Goal: Task Accomplishment & Management: Manage account settings

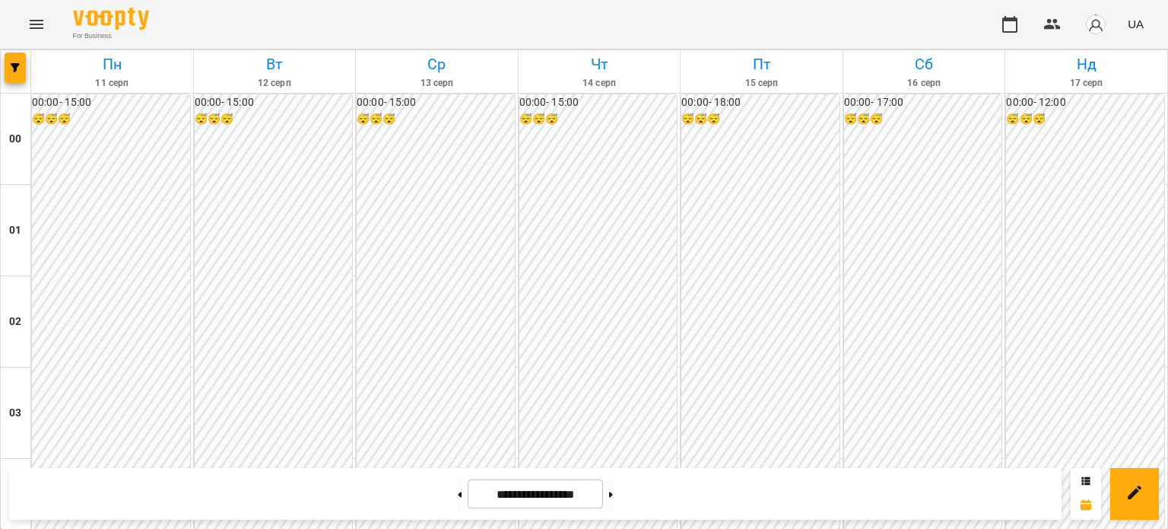
scroll to position [1597, 0]
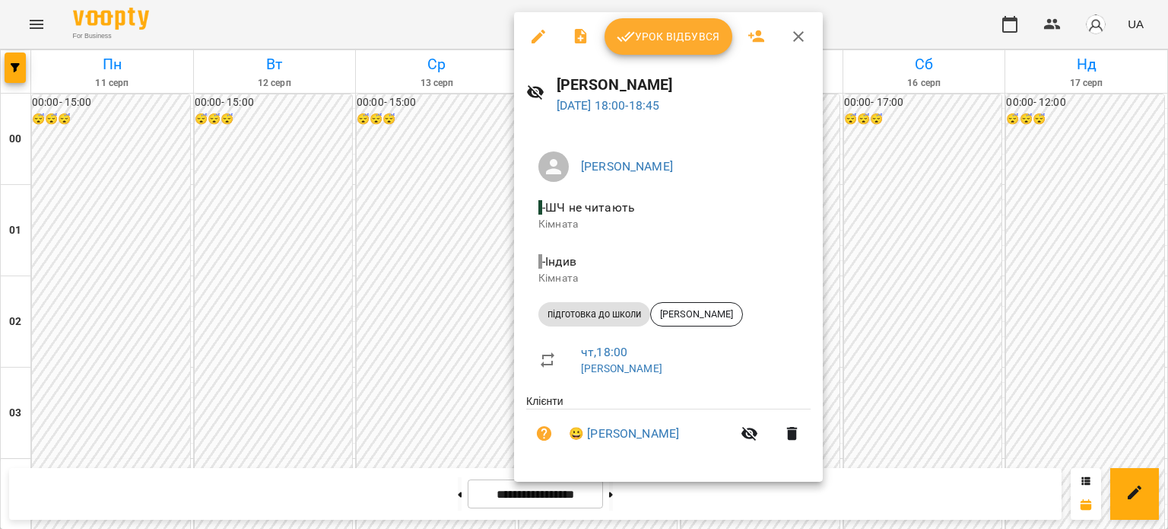
click at [536, 33] on icon "button" at bounding box center [538, 36] width 18 height 18
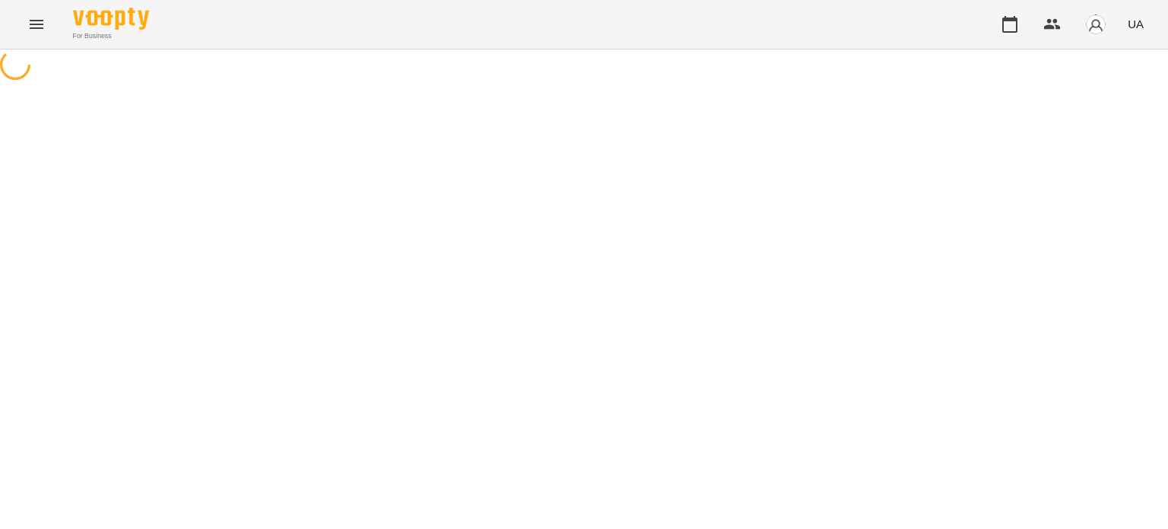
select select "**********"
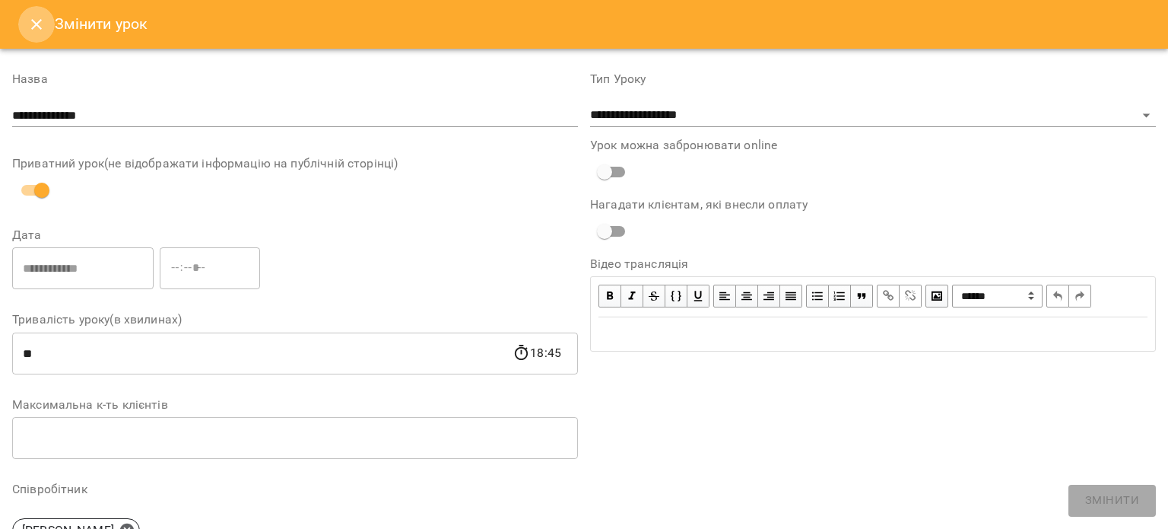
click at [38, 26] on icon "Close" at bounding box center [36, 24] width 11 height 11
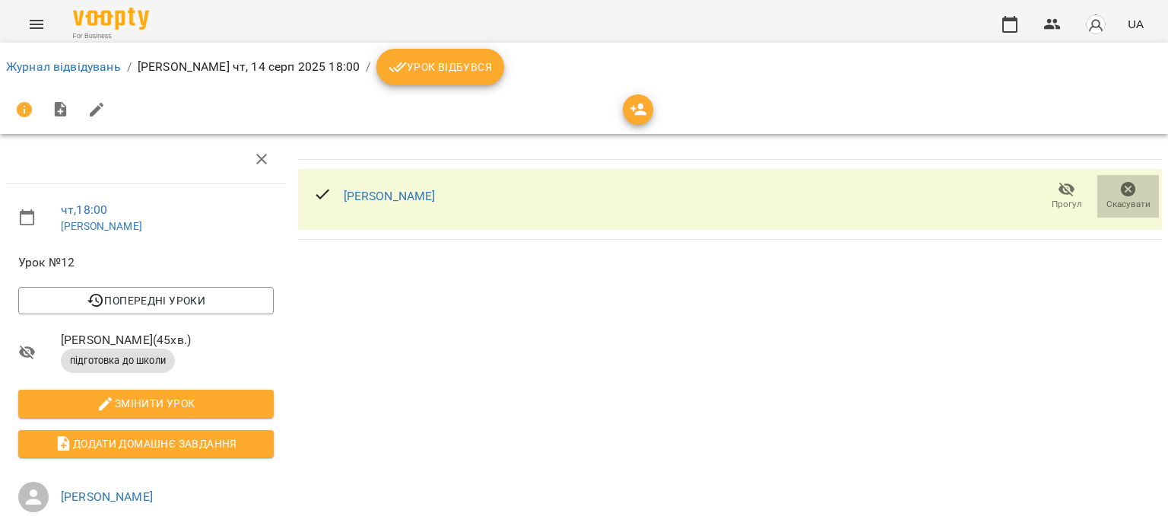
click at [1120, 189] on icon "button" at bounding box center [1129, 189] width 18 height 18
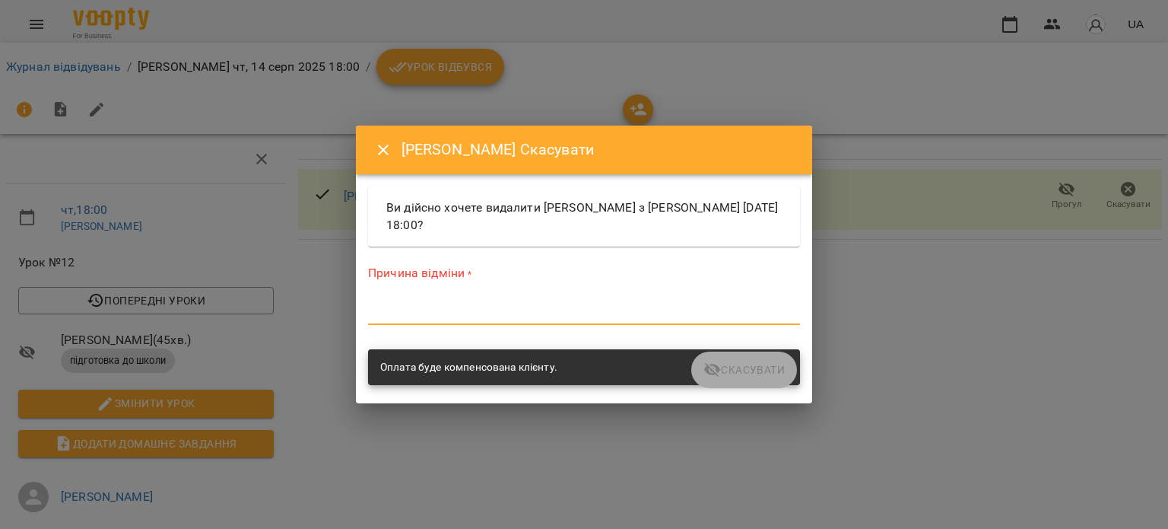
click at [520, 311] on textarea at bounding box center [584, 312] width 432 height 14
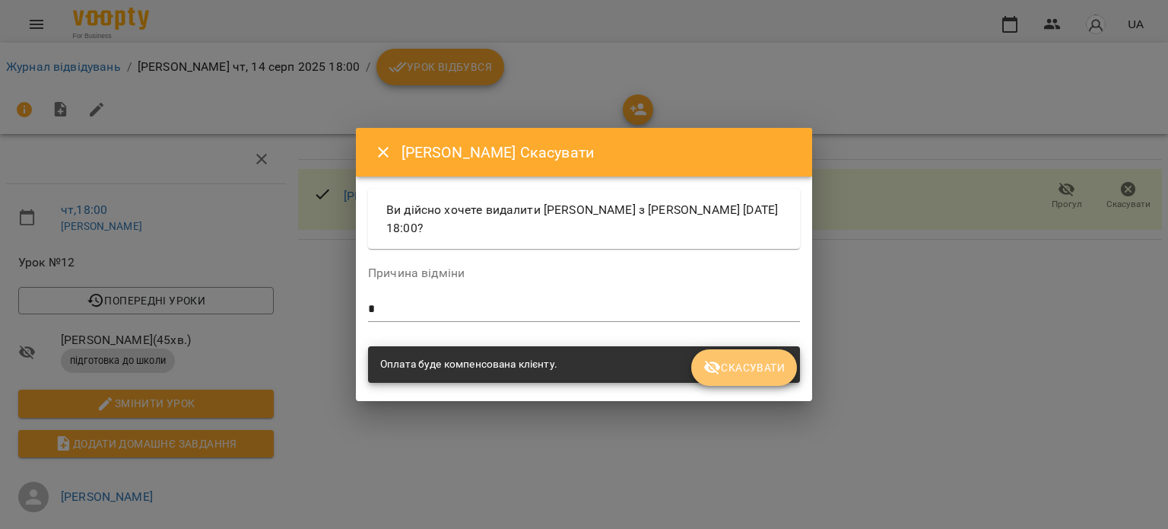
click at [763, 370] on span "Скасувати" at bounding box center [744, 367] width 81 height 18
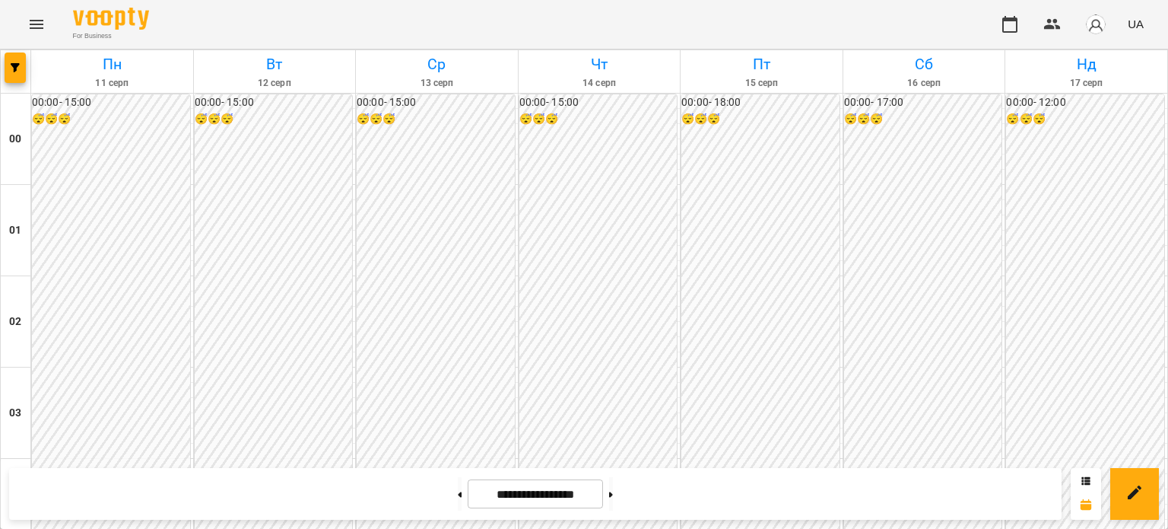
scroll to position [1673, 0]
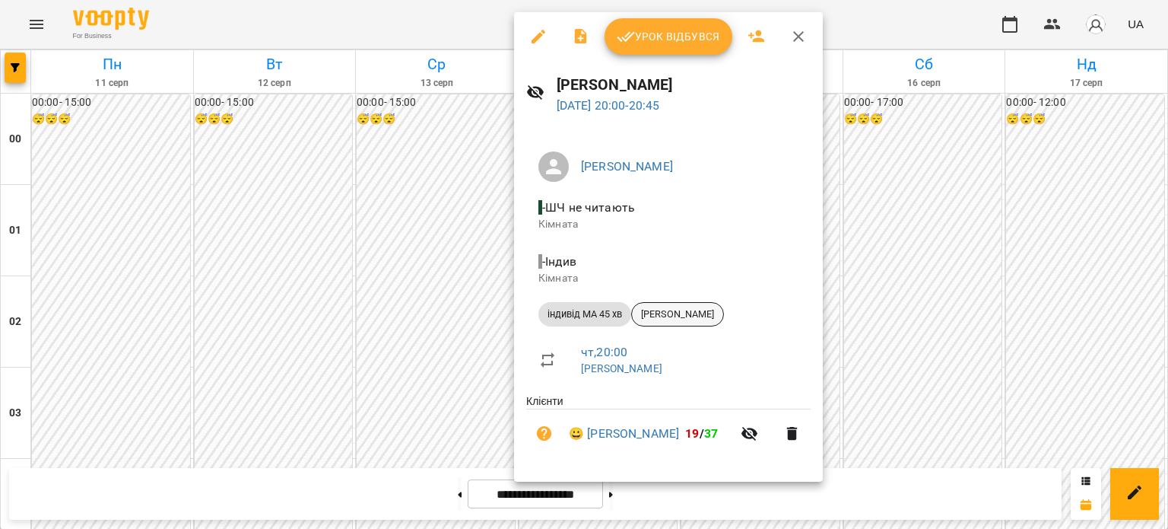
click at [686, 310] on span "[PERSON_NAME]" at bounding box center [677, 314] width 91 height 14
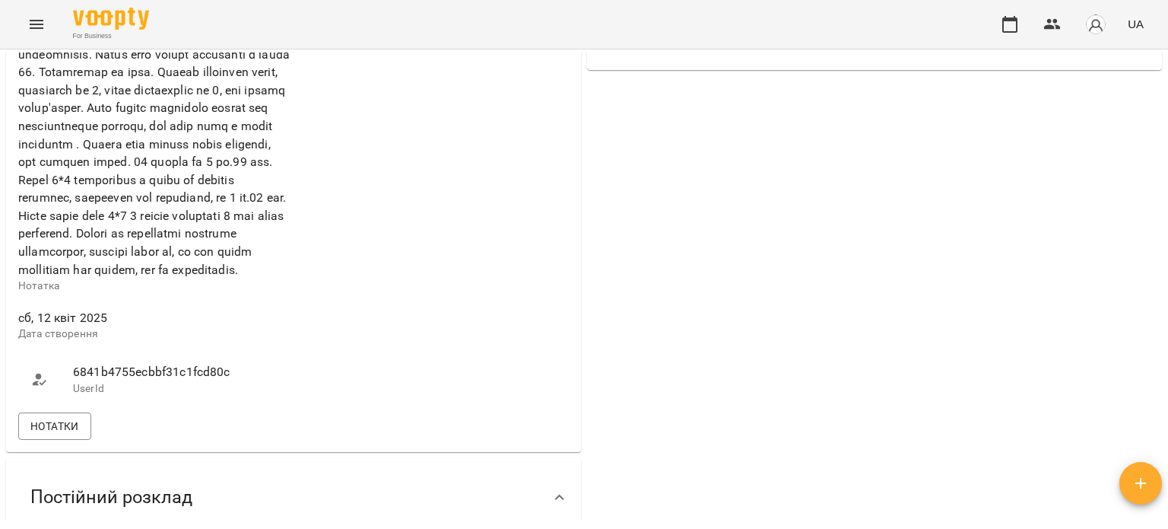
scroll to position [608, 0]
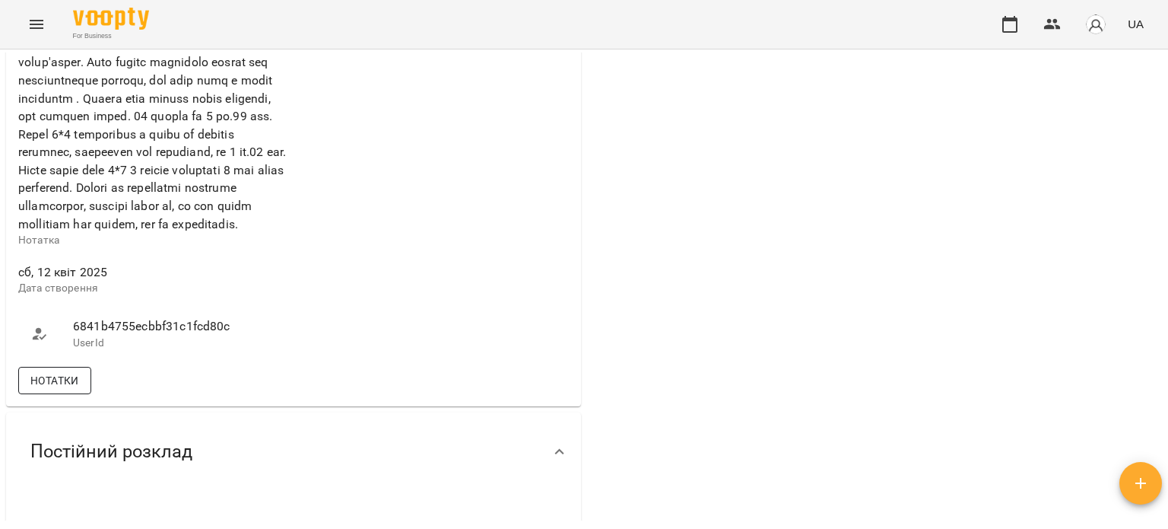
drag, startPoint x: 49, startPoint y: 419, endPoint x: 90, endPoint y: 411, distance: 41.0
click at [52, 389] on span "Нотатки" at bounding box center [54, 380] width 49 height 18
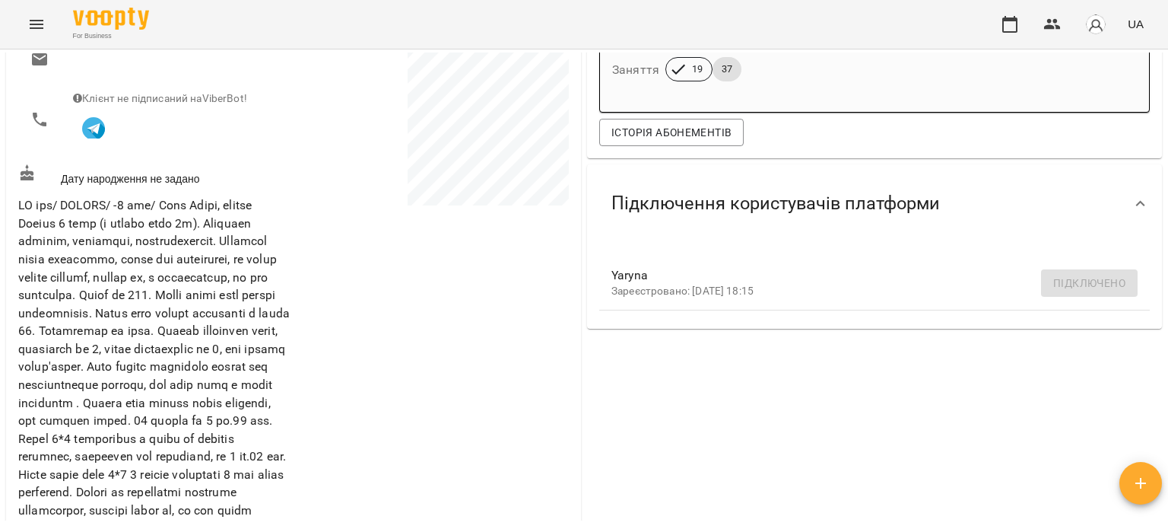
scroll to position [152, 0]
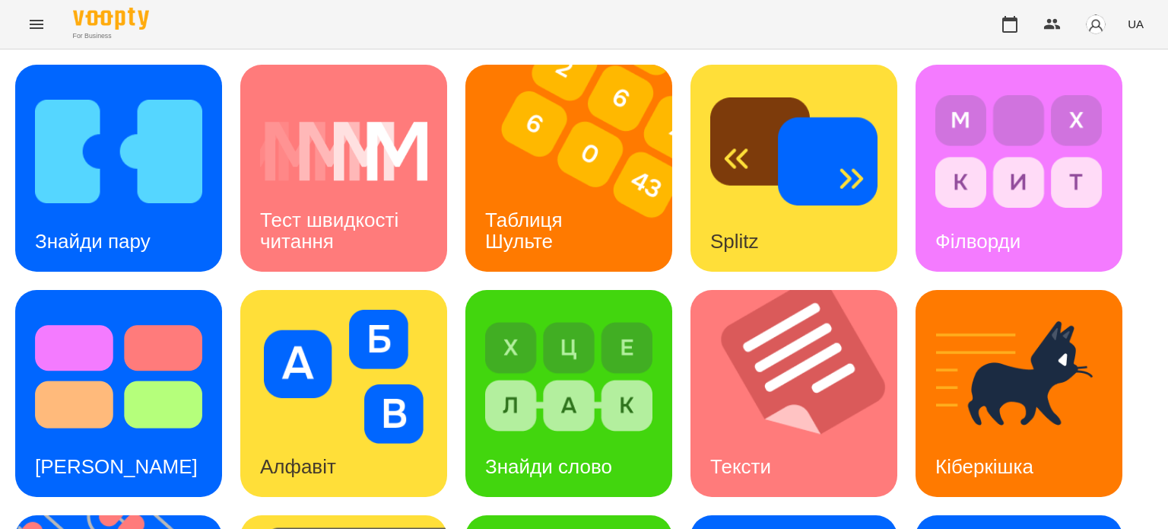
scroll to position [11, 0]
click at [7, 338] on div "Знайди пару Тест швидкості читання Таблиця Шульте Splitz Філворди Тест Струпа А…" at bounding box center [584, 505] width 1168 height 913
click at [510, 214] on h3 "Таблиця Шульте" at bounding box center [526, 229] width 83 height 43
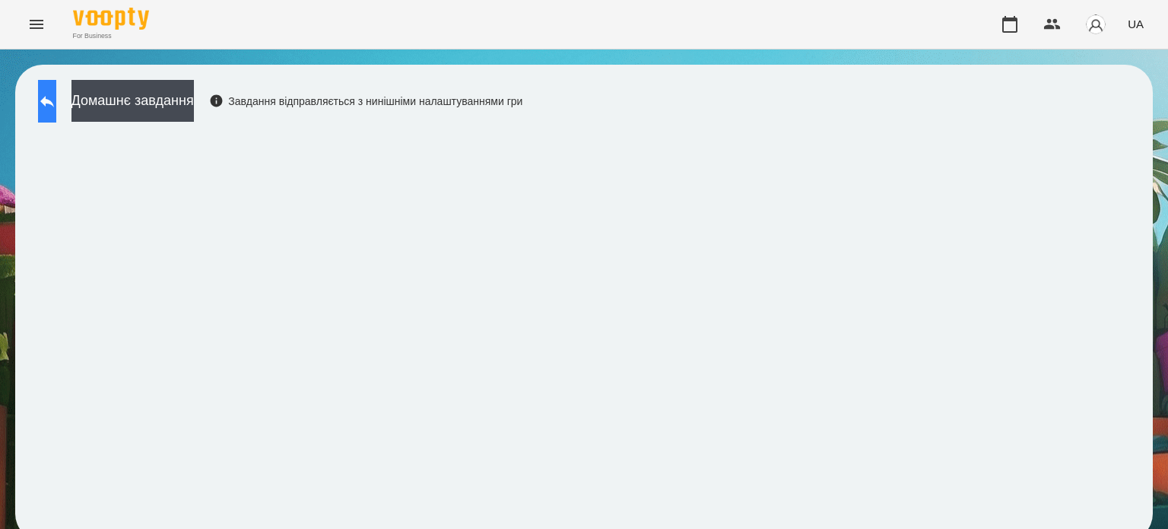
click at [56, 113] on button at bounding box center [47, 101] width 18 height 43
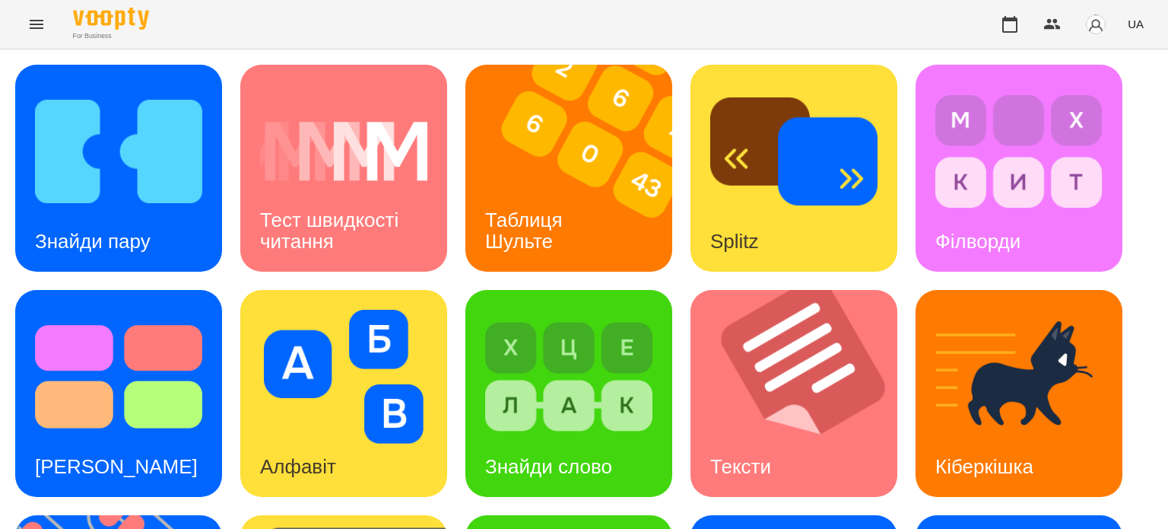
scroll to position [228, 0]
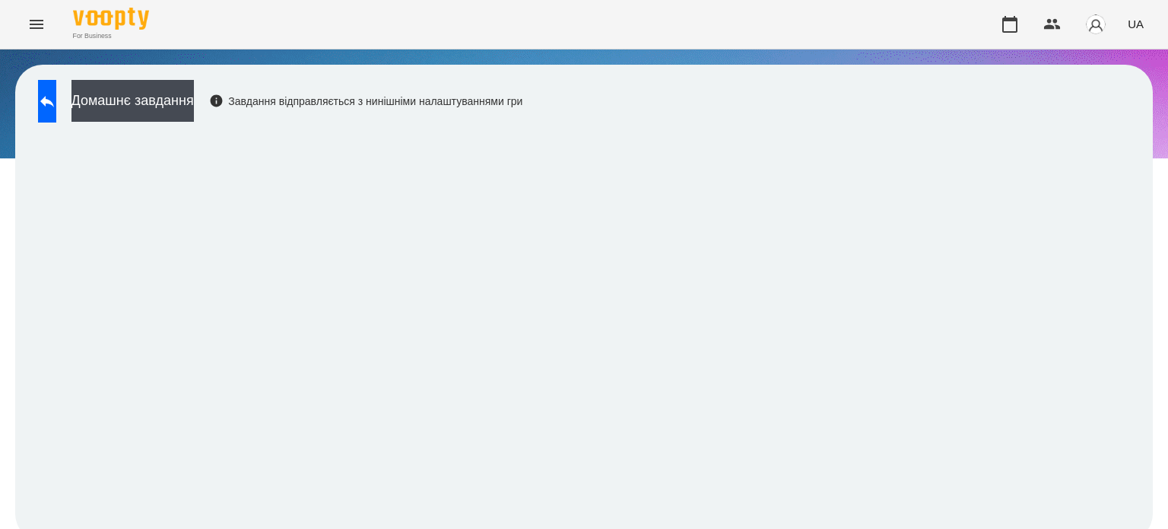
scroll to position [11, 0]
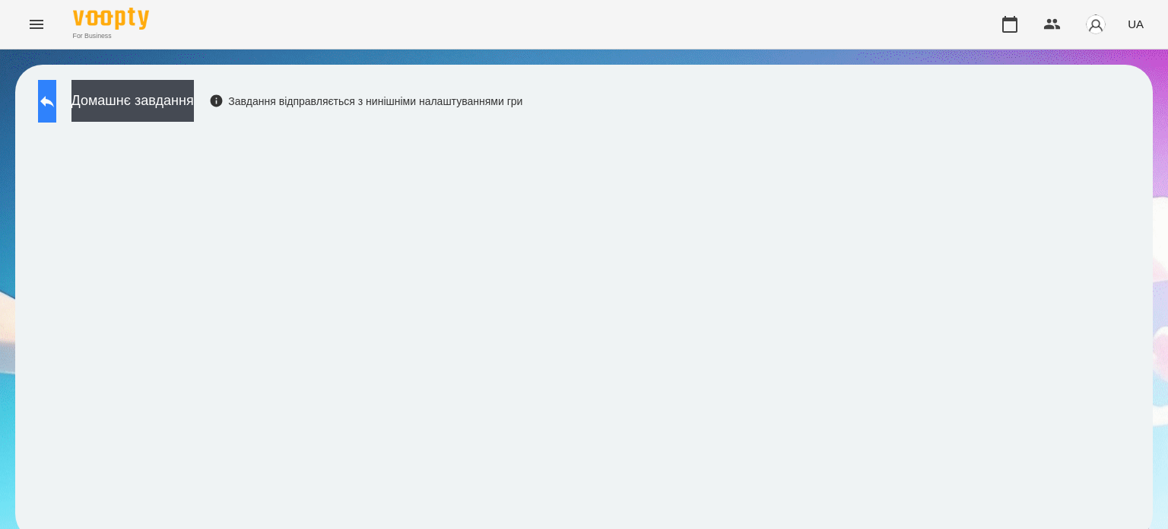
click at [49, 82] on button at bounding box center [47, 101] width 18 height 43
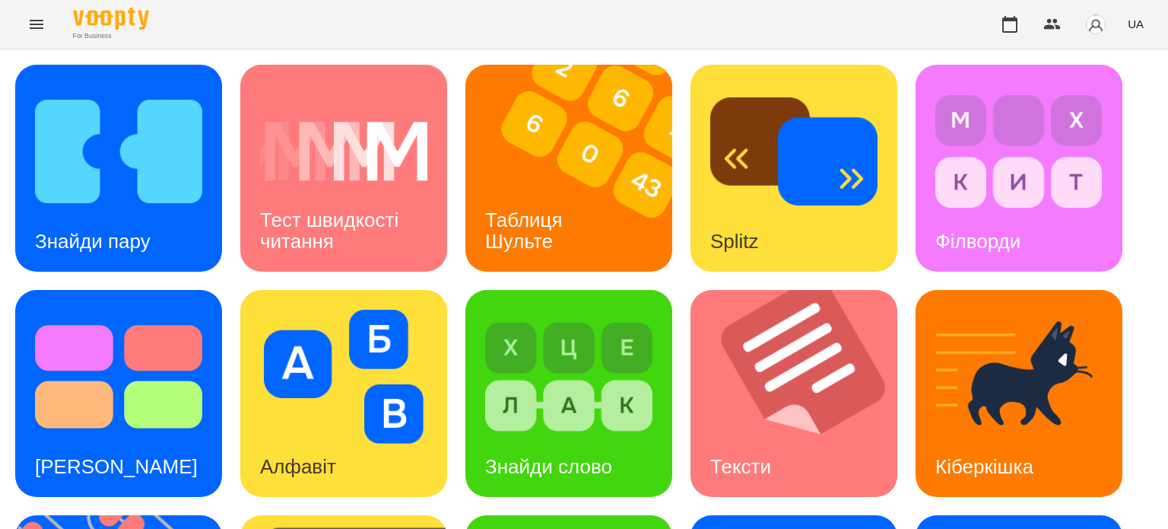
scroll to position [392, 0]
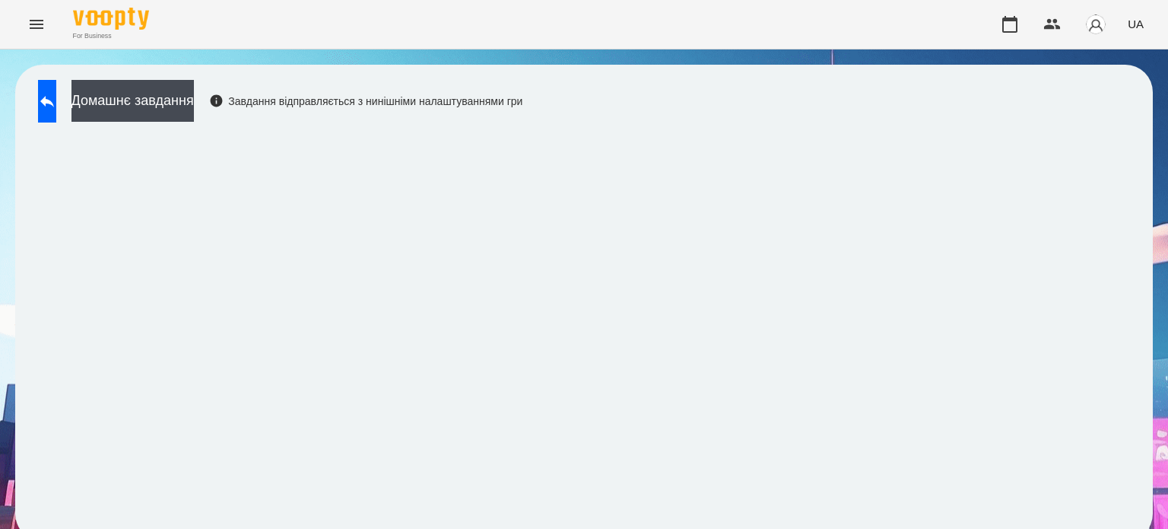
scroll to position [11, 0]
click at [52, 88] on button at bounding box center [47, 101] width 18 height 43
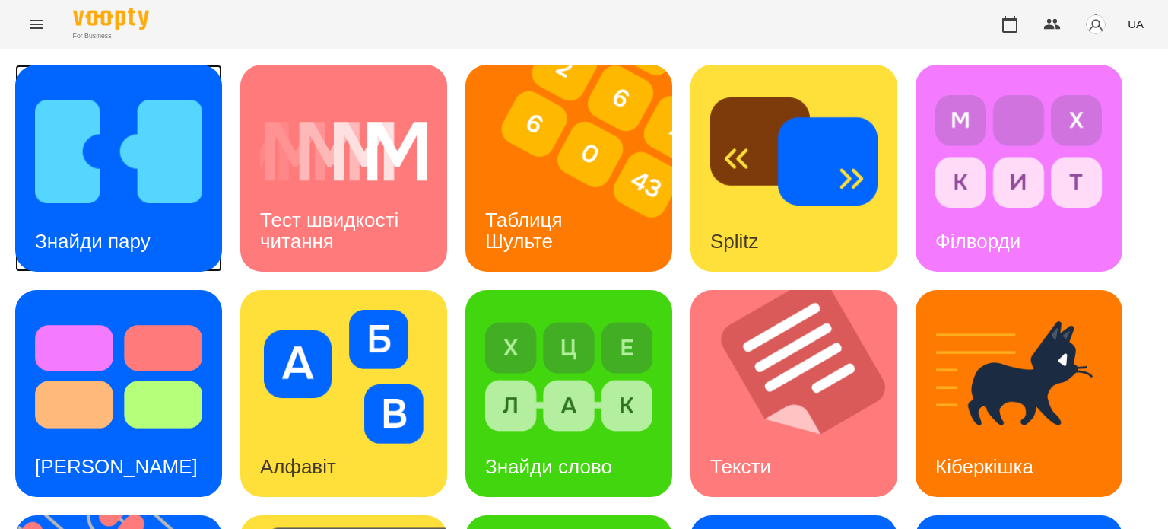
click at [100, 239] on h3 "Знайди пару" at bounding box center [93, 241] width 116 height 23
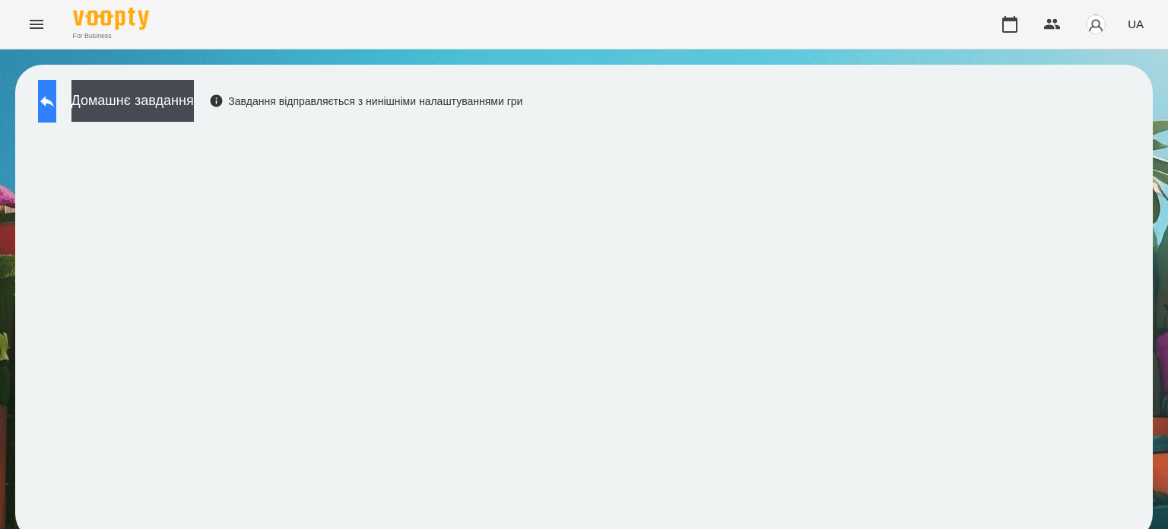
click at [56, 100] on button at bounding box center [47, 101] width 18 height 43
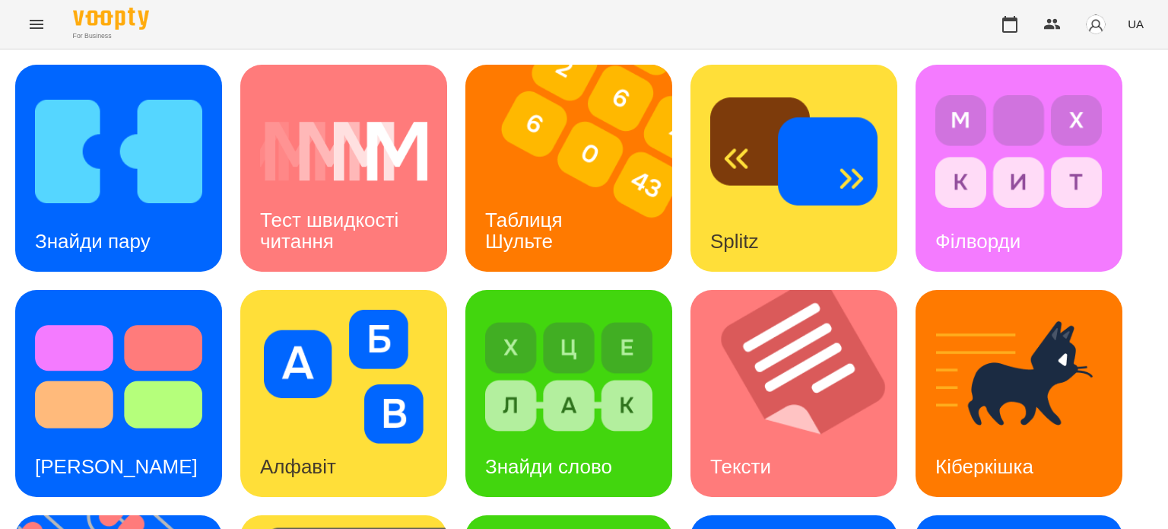
scroll to position [433, 0]
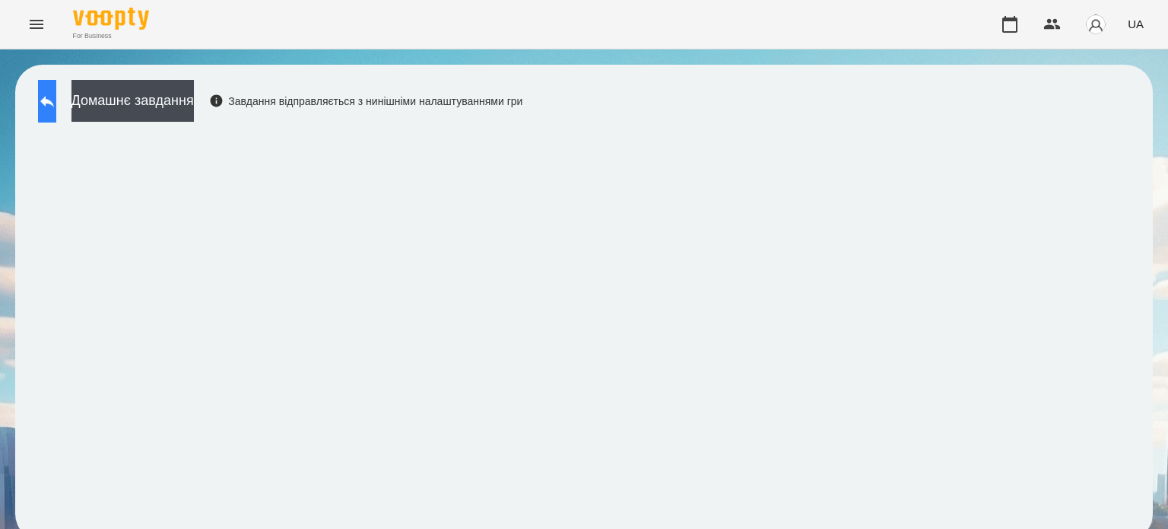
click at [56, 94] on icon at bounding box center [47, 101] width 18 height 18
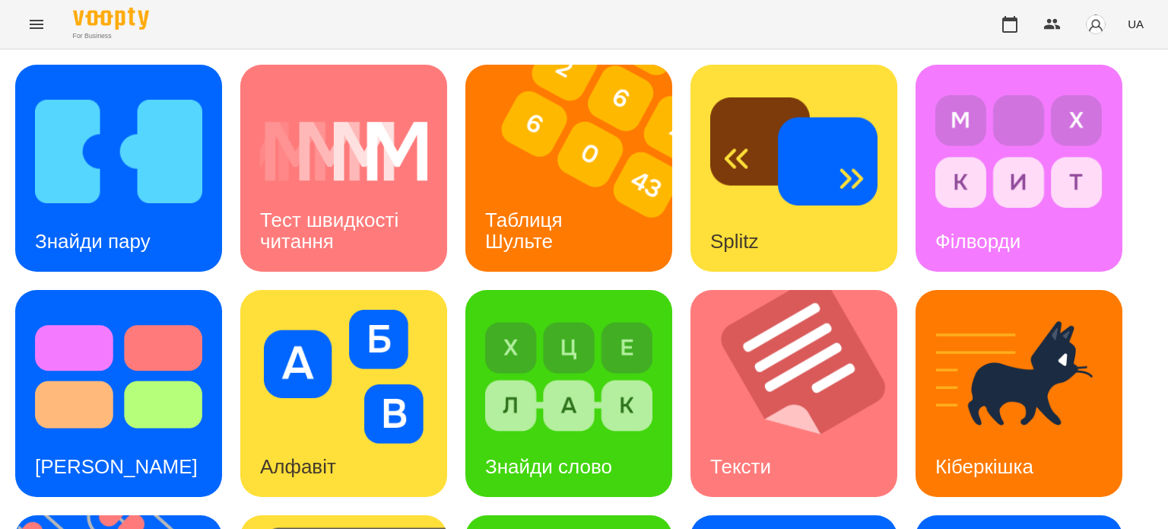
scroll to position [433, 0]
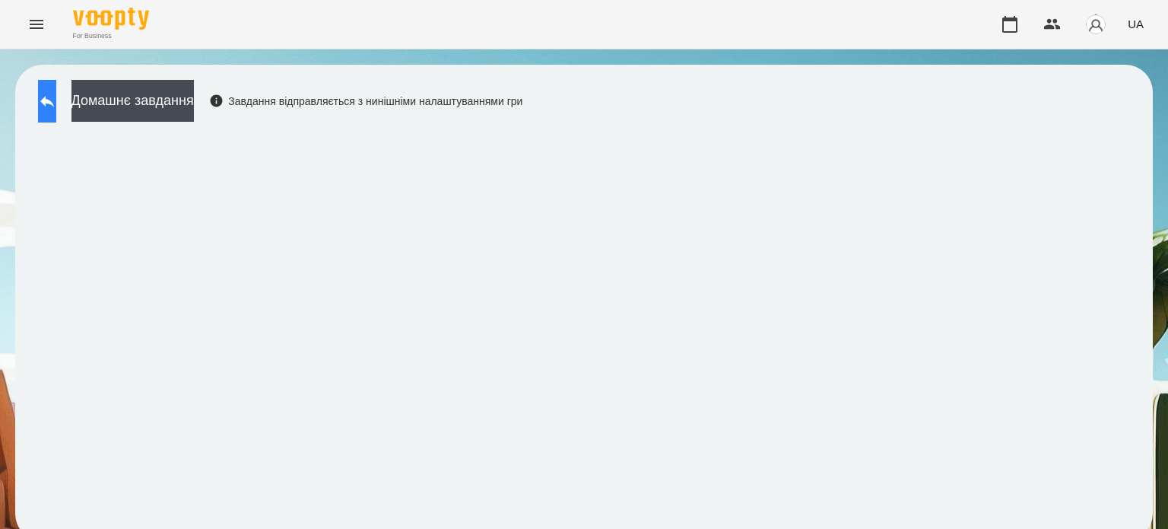
click at [55, 103] on icon at bounding box center [47, 101] width 18 height 18
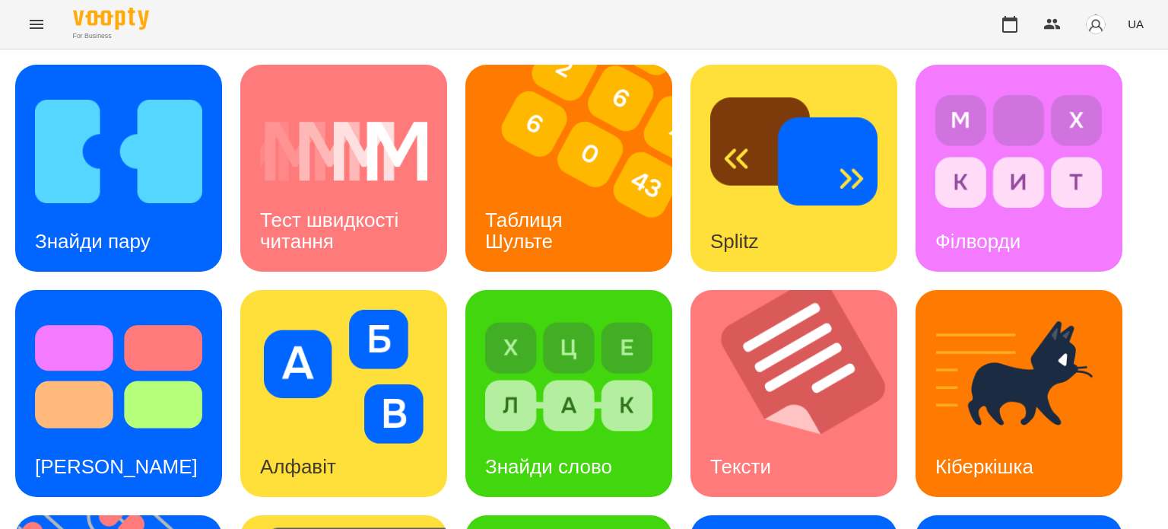
scroll to position [304, 0]
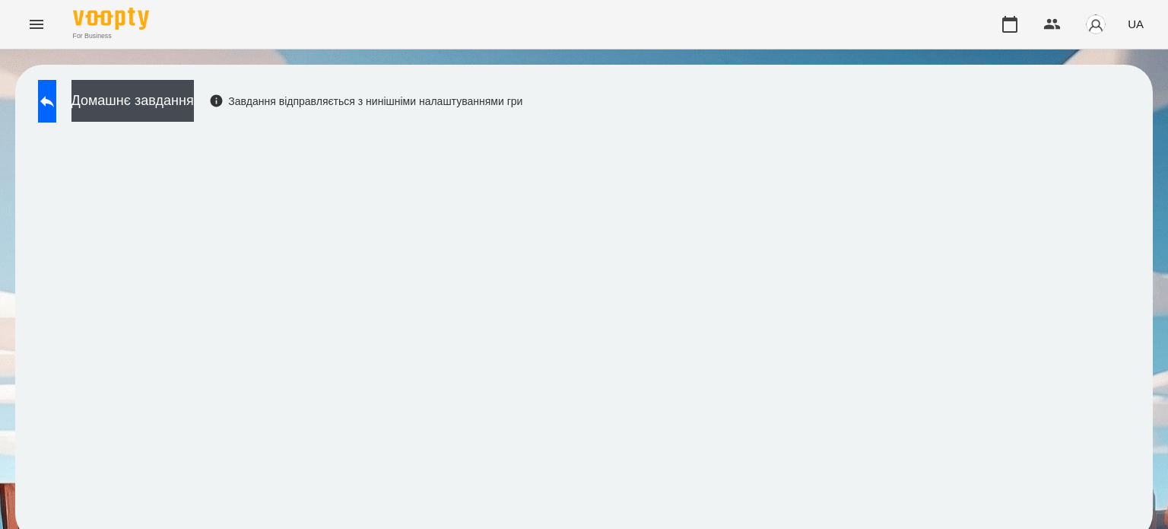
scroll to position [11, 0]
click at [52, 96] on button at bounding box center [47, 101] width 18 height 43
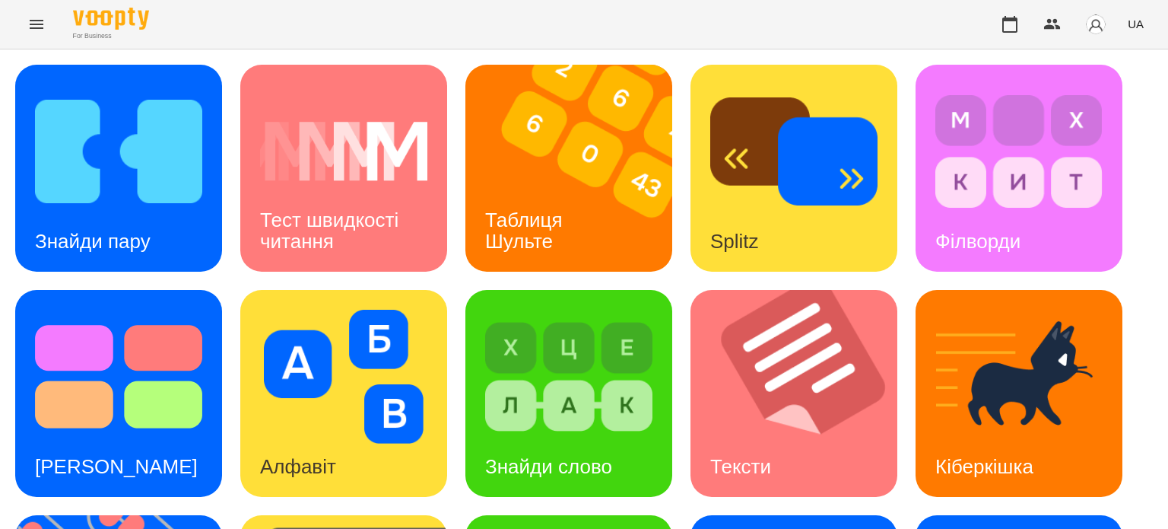
scroll to position [316, 0]
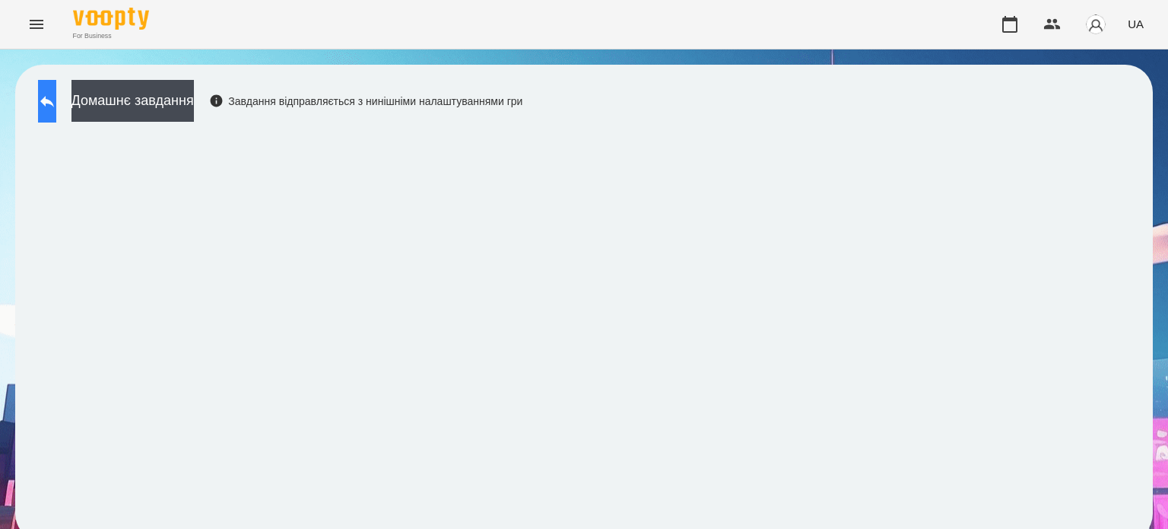
click at [54, 100] on icon at bounding box center [47, 101] width 14 height 11
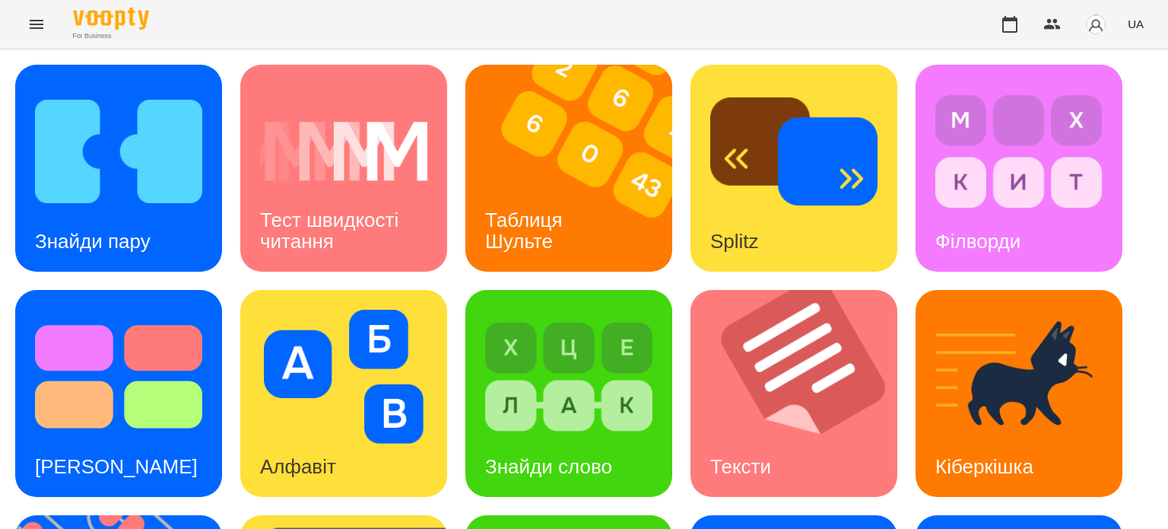
scroll to position [304, 0]
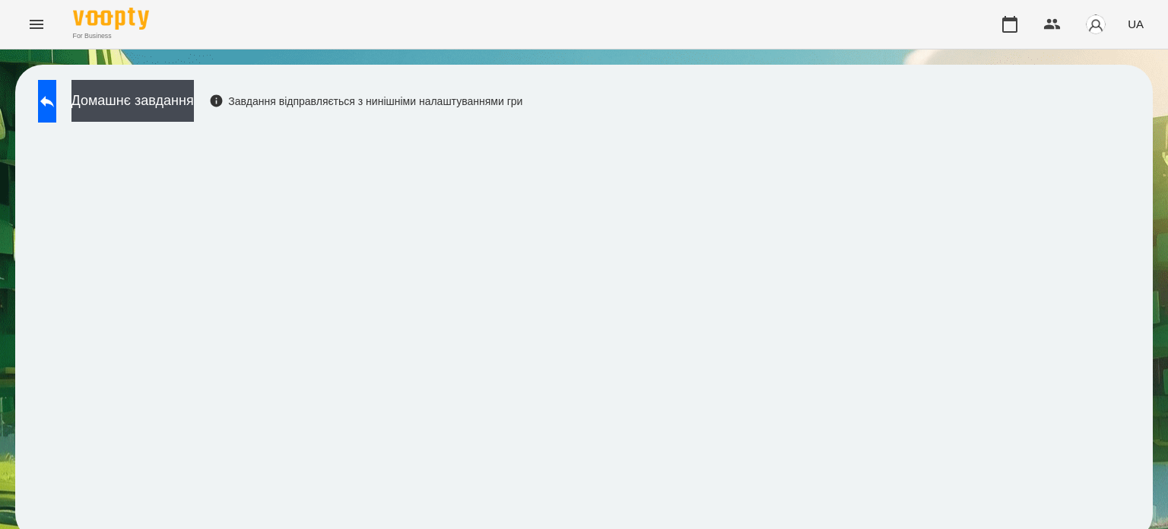
scroll to position [11, 0]
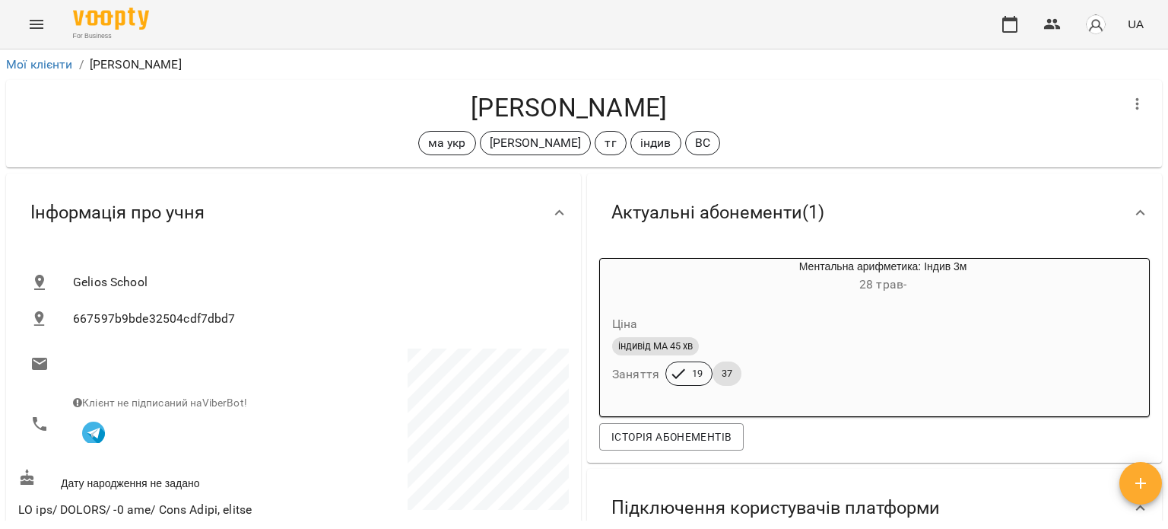
scroll to position [152, 0]
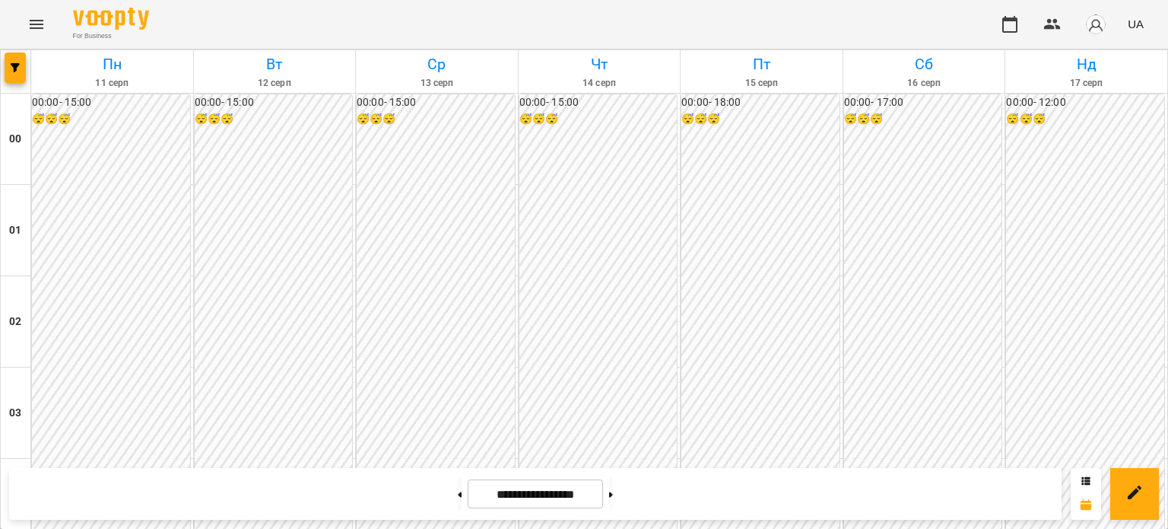
scroll to position [1673, 0]
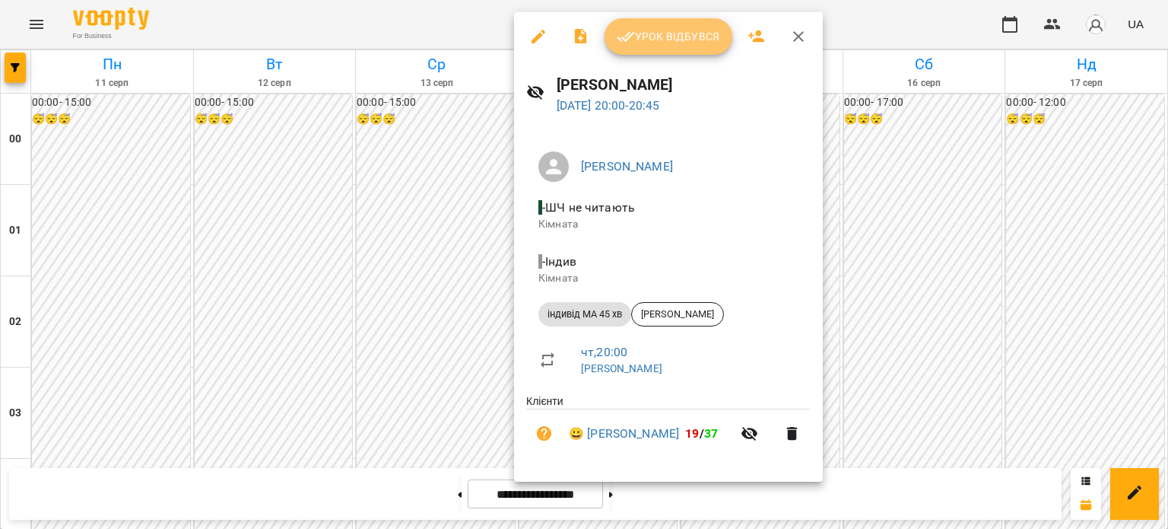
click at [685, 33] on span "Урок відбувся" at bounding box center [668, 36] width 103 height 18
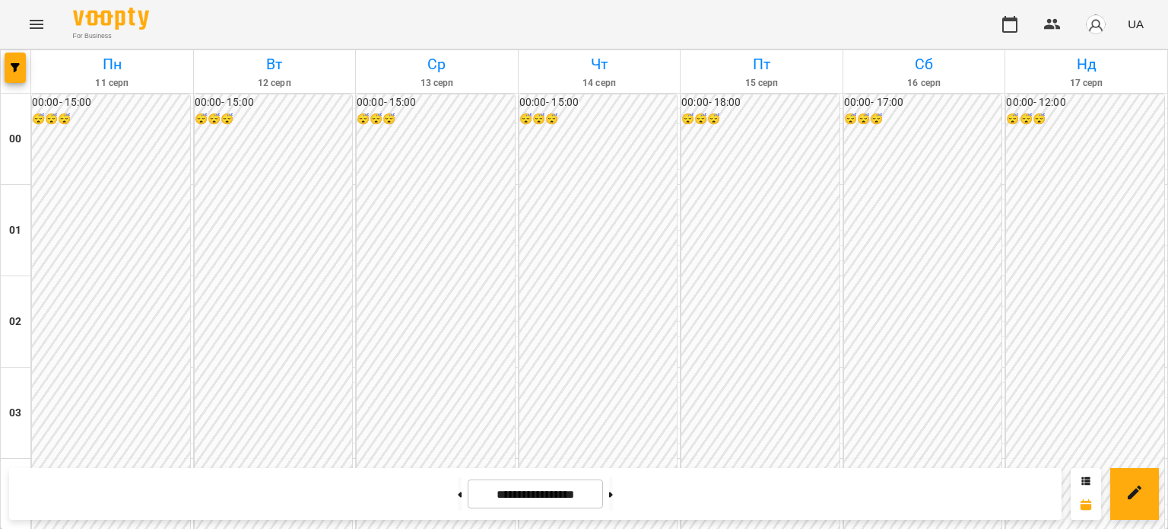
scroll to position [1521, 0]
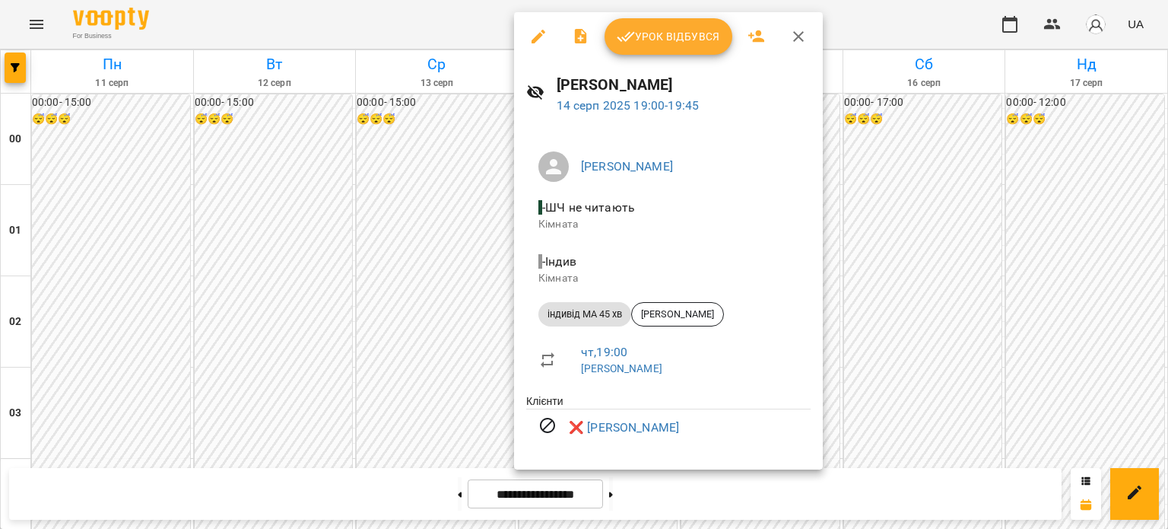
click at [449, 331] on div at bounding box center [584, 264] width 1168 height 529
